Goal: Task Accomplishment & Management: Manage account settings

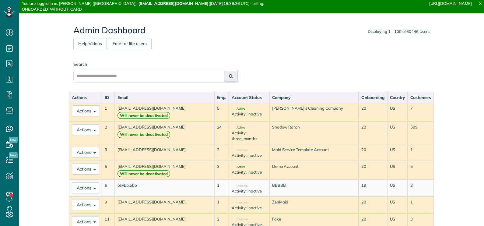
scroll to position [3, 3]
click at [116, 77] on input "text" at bounding box center [156, 76] width 166 height 13
paste input "**********"
type input "**********"
click at [232, 76] on button at bounding box center [231, 76] width 14 height 11
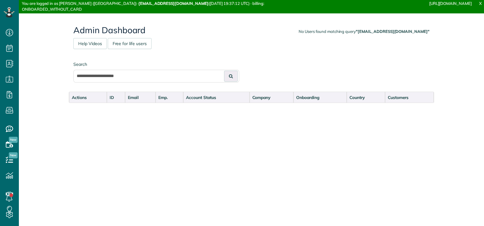
scroll to position [3, 3]
click at [128, 77] on input "**********" at bounding box center [156, 76] width 166 height 13
type input "**********"
click at [224, 71] on button at bounding box center [231, 76] width 14 height 11
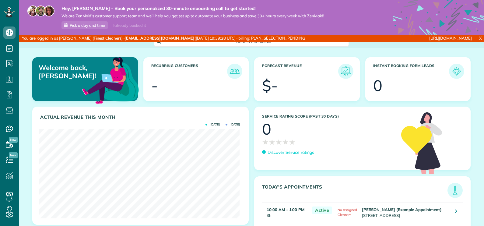
scroll to position [89, 201]
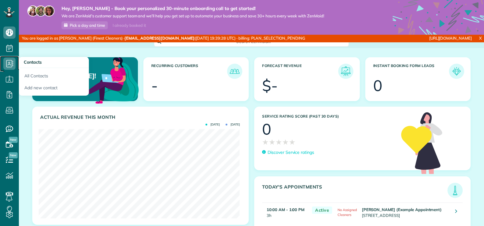
click at [10, 63] on icon at bounding box center [9, 64] width 12 height 12
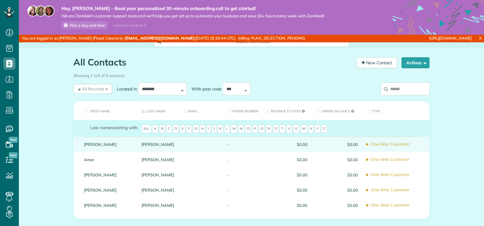
scroll to position [3, 3]
click at [145, 142] on link "[PERSON_NAME]" at bounding box center [158, 144] width 33 height 4
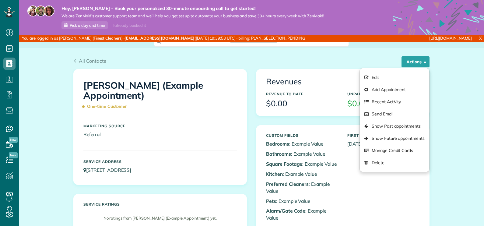
scroll to position [3, 3]
click at [385, 165] on link "Delete" at bounding box center [394, 163] width 69 height 12
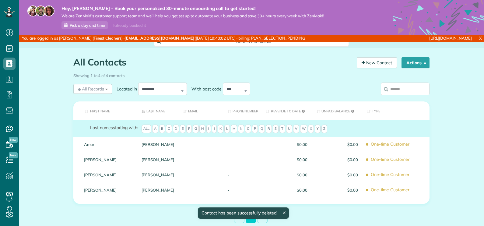
scroll to position [3, 3]
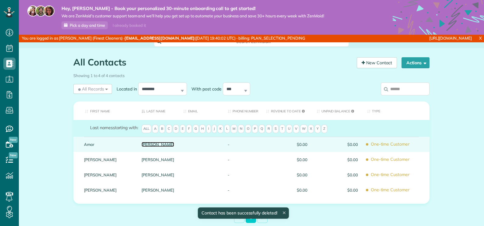
click at [142, 146] on link "[PERSON_NAME]" at bounding box center [158, 144] width 33 height 4
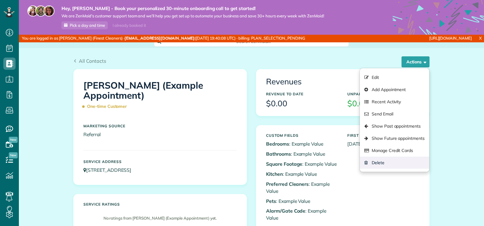
scroll to position [3, 3]
click at [376, 160] on link "Delete" at bounding box center [394, 163] width 69 height 12
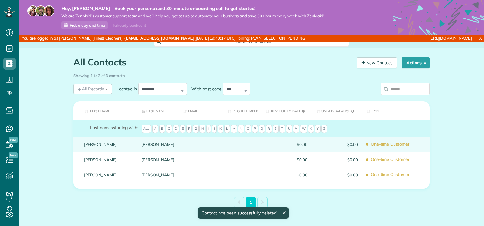
scroll to position [3, 3]
click at [149, 142] on link "Sardone" at bounding box center [158, 144] width 33 height 4
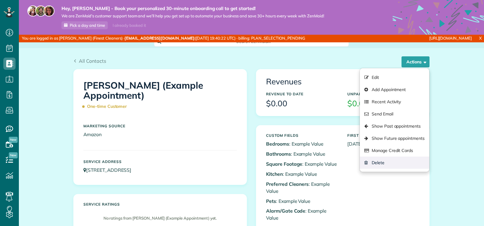
scroll to position [3, 3]
click at [384, 160] on link "Delete" at bounding box center [394, 163] width 69 height 12
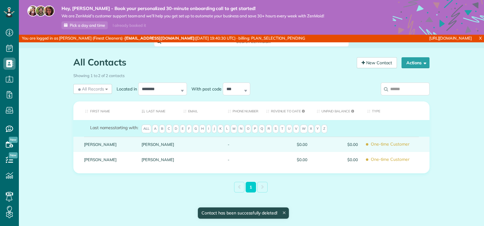
scroll to position [3, 3]
click at [145, 142] on link "Schwab" at bounding box center [158, 144] width 33 height 4
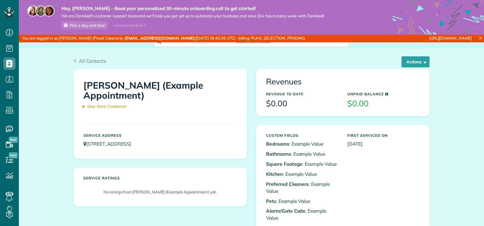
scroll to position [3, 3]
click at [422, 60] on span "button" at bounding box center [424, 61] width 5 height 5
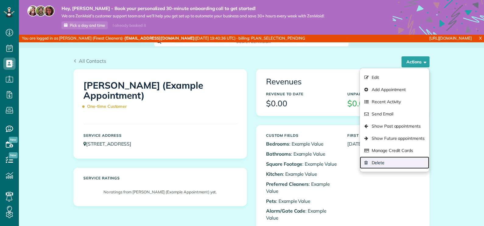
click at [389, 160] on link "Delete" at bounding box center [394, 163] width 69 height 12
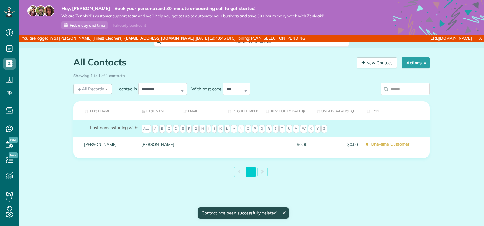
scroll to position [3, 3]
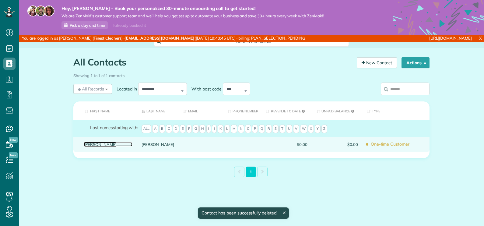
click at [94, 143] on link "Sharon" at bounding box center [108, 144] width 48 height 4
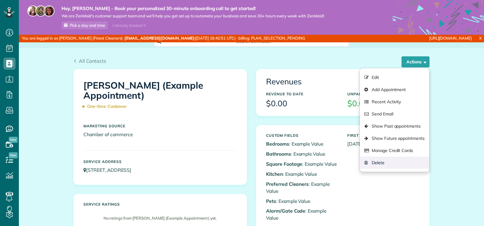
scroll to position [3, 3]
click at [376, 158] on link "Delete" at bounding box center [394, 163] width 69 height 12
click at [386, 164] on link "Delete" at bounding box center [394, 163] width 69 height 12
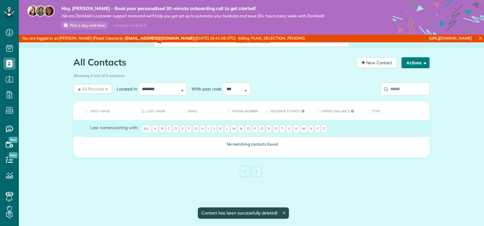
scroll to position [3, 3]
click at [411, 62] on button "Actions" at bounding box center [416, 62] width 28 height 11
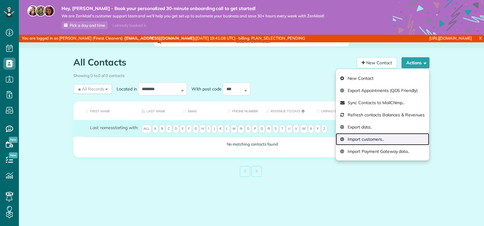
click at [367, 142] on link "Import customers.." at bounding box center [382, 139] width 93 height 12
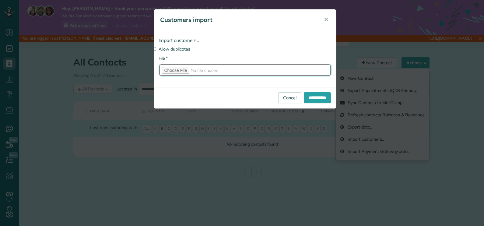
click at [180, 71] on input "* File" at bounding box center [245, 70] width 173 height 13
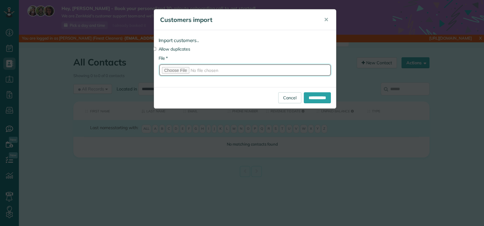
type input "**********"
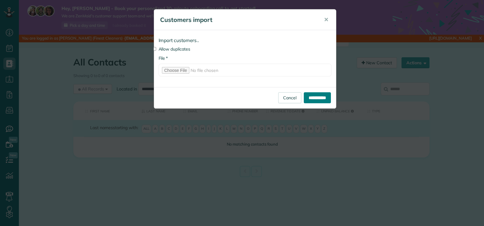
click at [324, 97] on input "**********" at bounding box center [317, 97] width 27 height 11
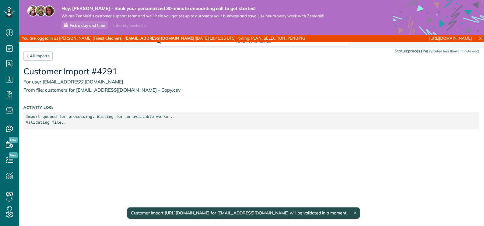
scroll to position [3, 3]
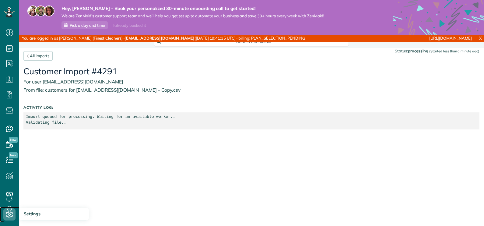
click at [12, 213] on icon at bounding box center [9, 214] width 12 height 12
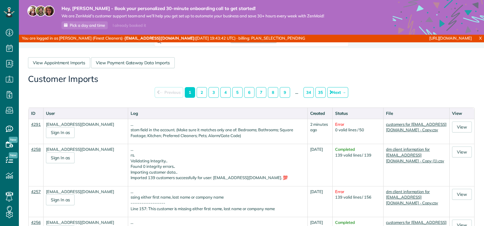
scroll to position [3, 3]
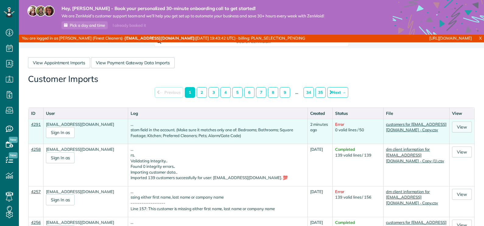
click at [460, 128] on link "View" at bounding box center [462, 127] width 20 height 11
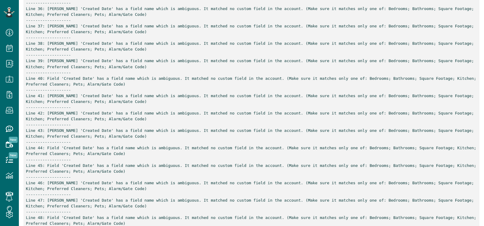
scroll to position [831, 0]
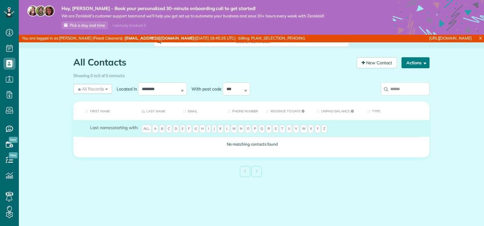
click at [419, 62] on button "Actions" at bounding box center [416, 62] width 28 height 11
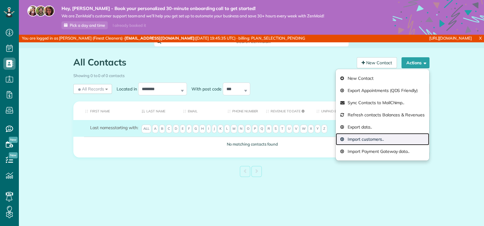
click at [376, 137] on link "Import customers.." at bounding box center [382, 139] width 93 height 12
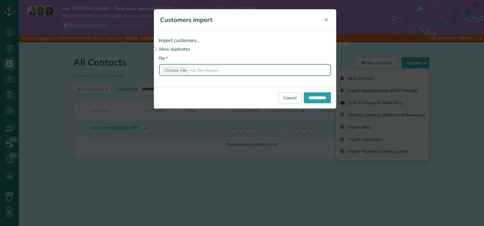
click at [185, 70] on input "* File" at bounding box center [245, 70] width 173 height 13
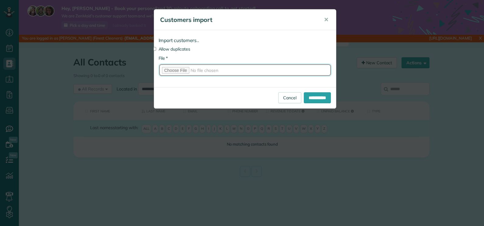
type input "**********"
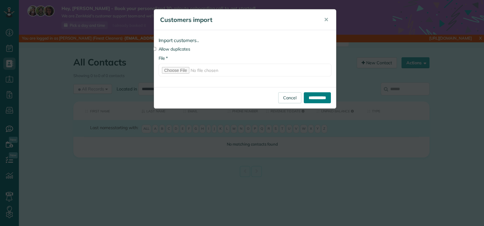
click at [314, 98] on input "**********" at bounding box center [317, 97] width 27 height 11
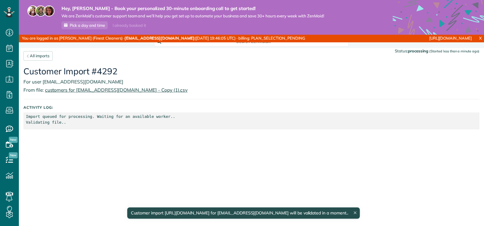
scroll to position [3, 3]
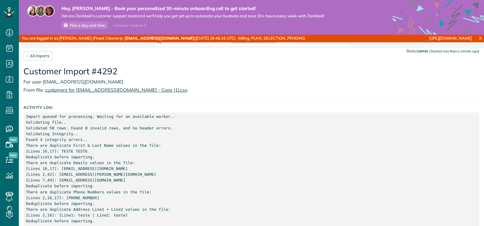
scroll to position [3, 3]
click at [76, 197] on p "Import queued for processing. Waiting for an available worker.. Validating file…" at bounding box center [251, 169] width 451 height 110
copy p "64275067912"
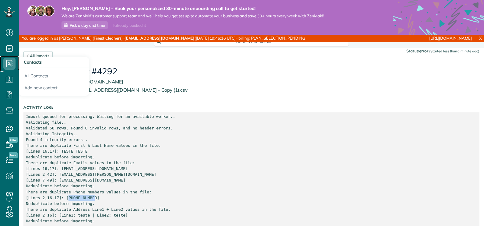
click at [7, 59] on icon at bounding box center [9, 64] width 12 height 12
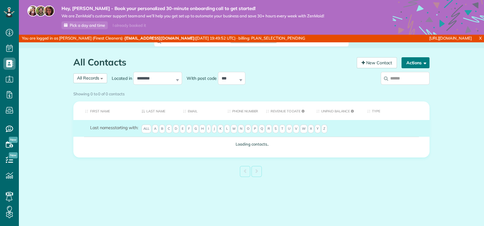
scroll to position [3, 3]
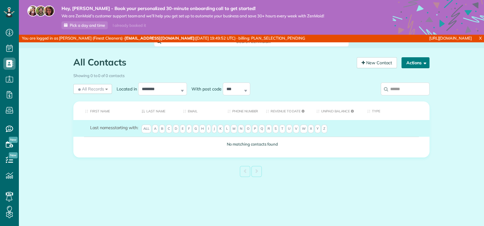
click at [418, 61] on button "Actions" at bounding box center [416, 62] width 28 height 11
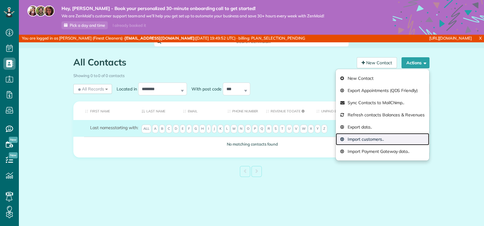
click at [379, 140] on link "Import customers.." at bounding box center [382, 139] width 93 height 12
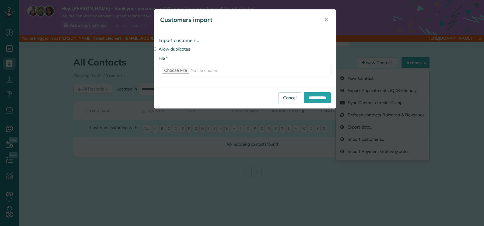
click at [169, 49] on label "Allow duplicates" at bounding box center [245, 49] width 173 height 6
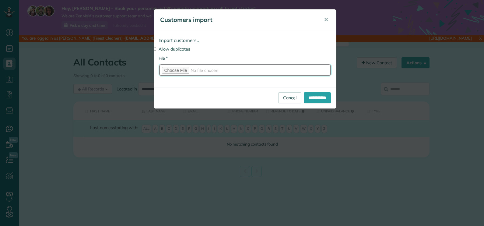
click at [173, 69] on input "* File" at bounding box center [245, 70] width 173 height 13
type input "**********"
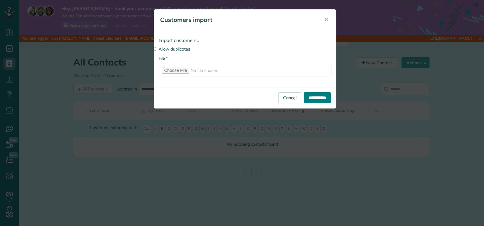
click at [319, 97] on input "**********" at bounding box center [317, 97] width 27 height 11
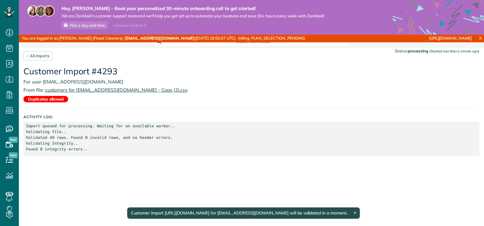
scroll to position [3, 3]
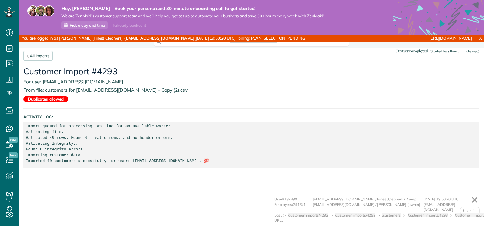
scroll to position [3, 3]
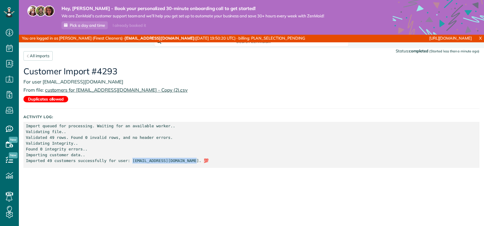
drag, startPoint x: 182, startPoint y: 161, endPoint x: 123, endPoint y: 163, distance: 58.8
click at [123, 163] on p "Import queued for processing. Waiting for an available worker.. Validating file…" at bounding box center [251, 143] width 451 height 41
copy p "[EMAIL_ADDRESS][DOMAIN_NAME]"
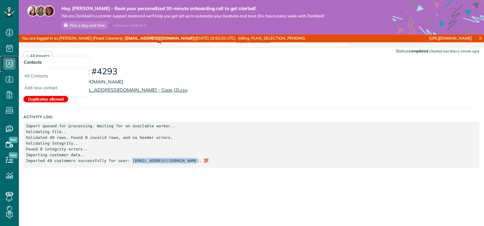
click at [7, 60] on use at bounding box center [9, 63] width 7 height 7
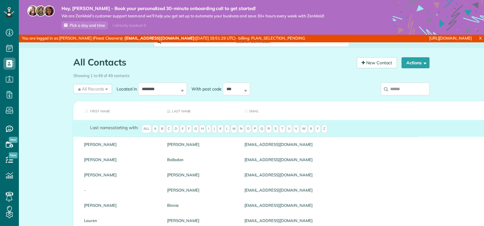
scroll to position [3, 3]
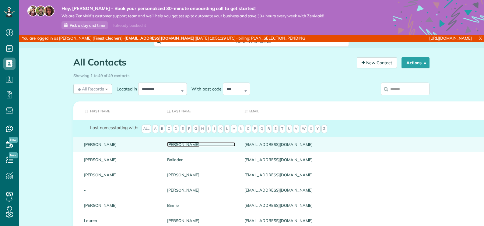
click at [167, 144] on link "Anderson" at bounding box center [201, 144] width 68 height 4
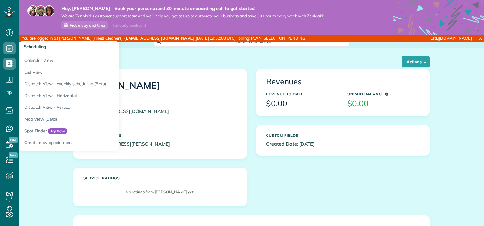
scroll to position [3, 3]
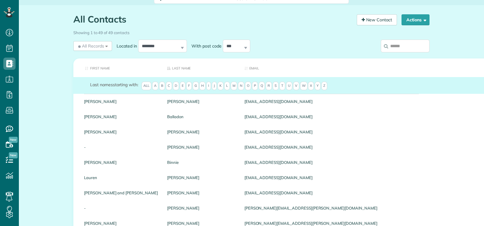
scroll to position [46, 0]
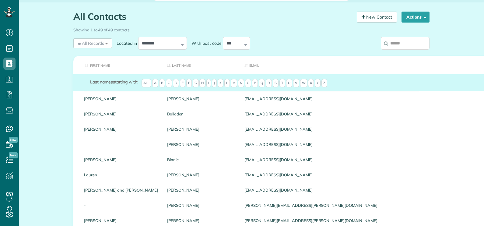
click at [315, 79] on span "Y" at bounding box center [318, 83] width 6 height 9
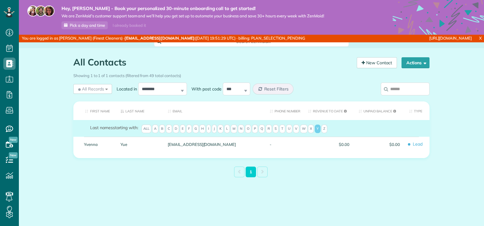
scroll to position [0, 0]
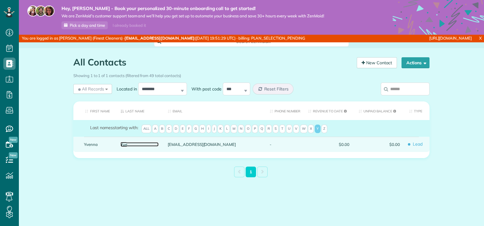
click at [122, 145] on link "Yue" at bounding box center [140, 144] width 38 height 4
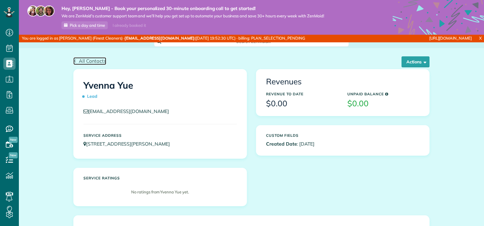
click at [90, 59] on span "All Contacts" at bounding box center [92, 61] width 27 height 6
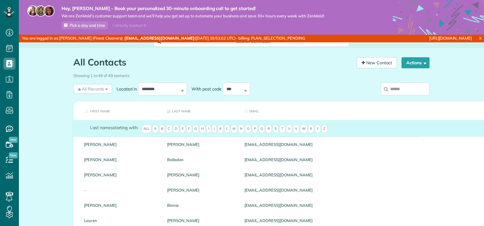
scroll to position [3, 3]
click at [166, 129] on span "C" at bounding box center [169, 129] width 6 height 9
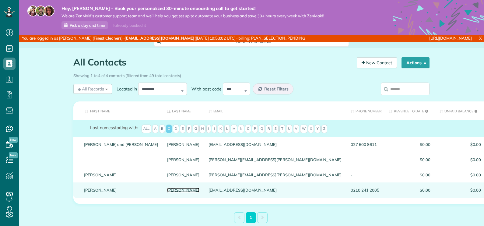
click at [167, 190] on link "Cottle" at bounding box center [183, 190] width 33 height 4
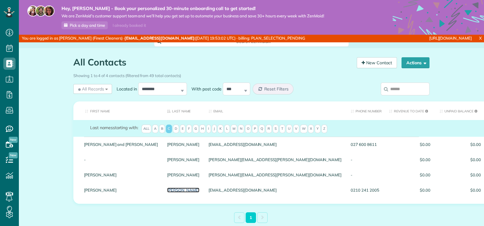
click at [167, 190] on link "Cottle" at bounding box center [183, 190] width 33 height 4
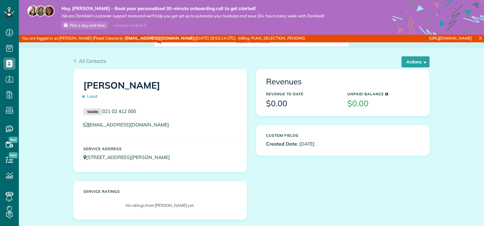
scroll to position [3, 3]
click at [83, 58] on span "All Contacts" at bounding box center [92, 61] width 27 height 6
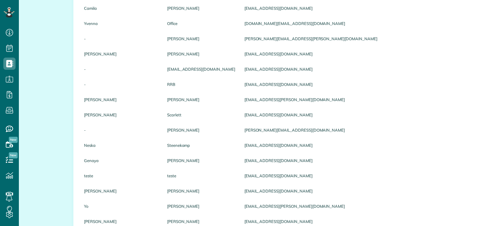
scroll to position [720, 0]
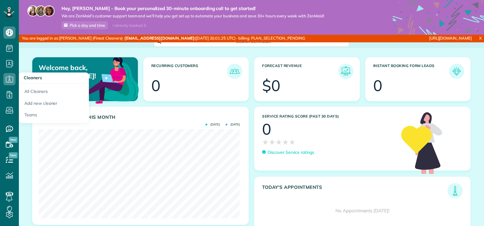
scroll to position [89, 201]
click at [9, 79] on icon at bounding box center [9, 79] width 12 height 12
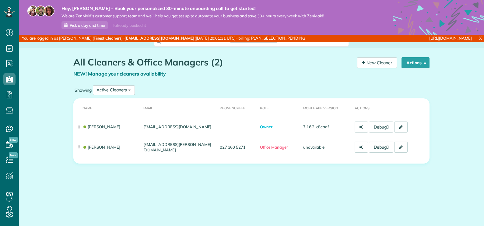
scroll to position [3, 3]
